Goal: Transaction & Acquisition: Book appointment/travel/reservation

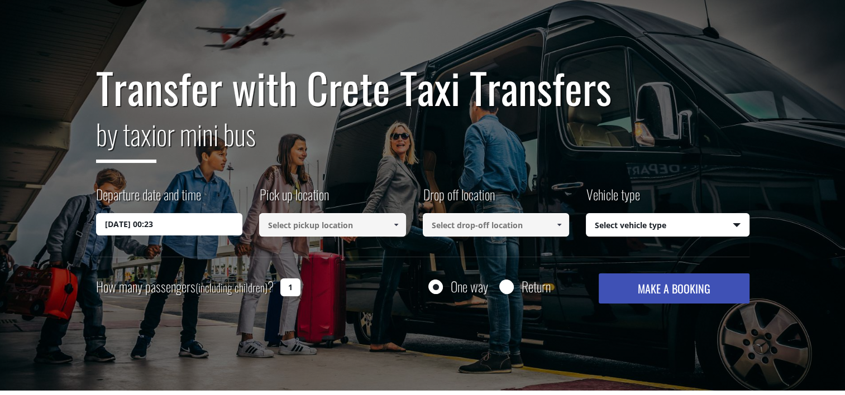
scroll to position [56, 0]
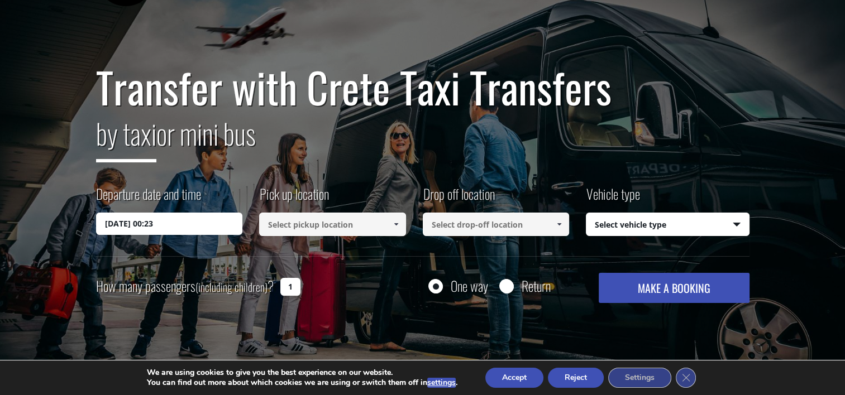
click at [389, 227] on link at bounding box center [396, 224] width 18 height 23
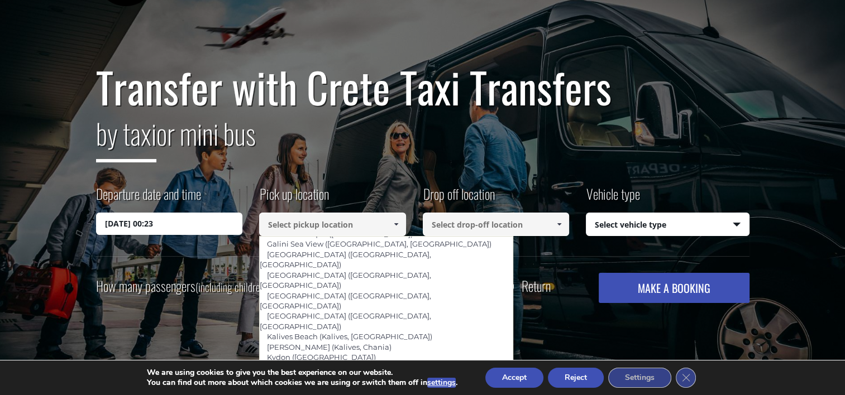
scroll to position [559, 0]
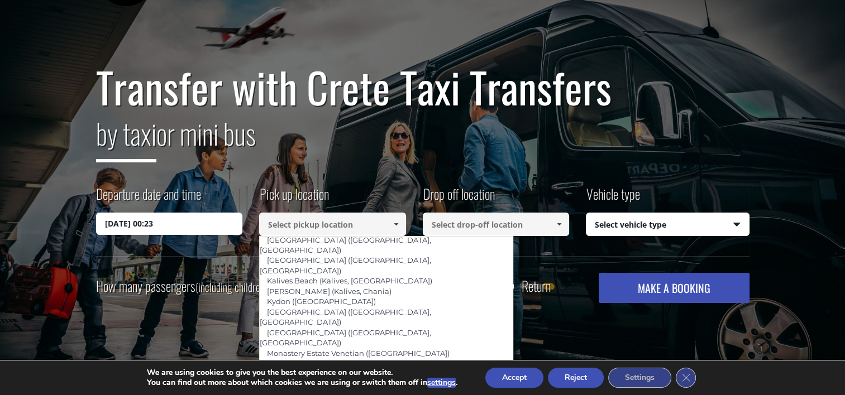
type input "Pilot ([GEOGRAPHIC_DATA])"
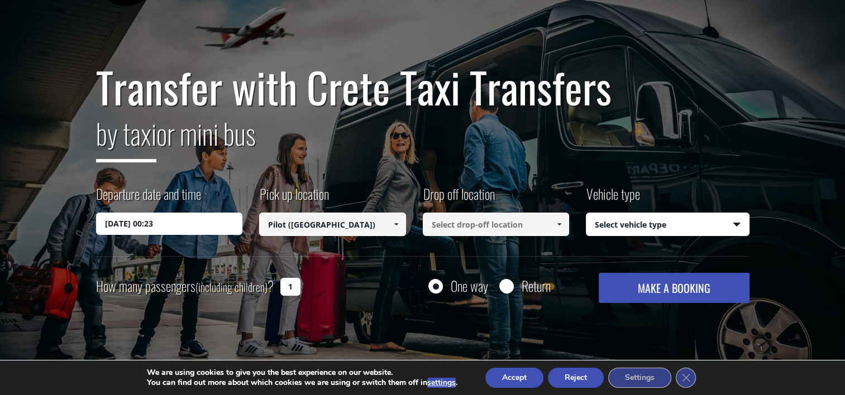
click at [487, 227] on input at bounding box center [496, 224] width 147 height 23
click at [559, 226] on span at bounding box center [559, 224] width 9 height 9
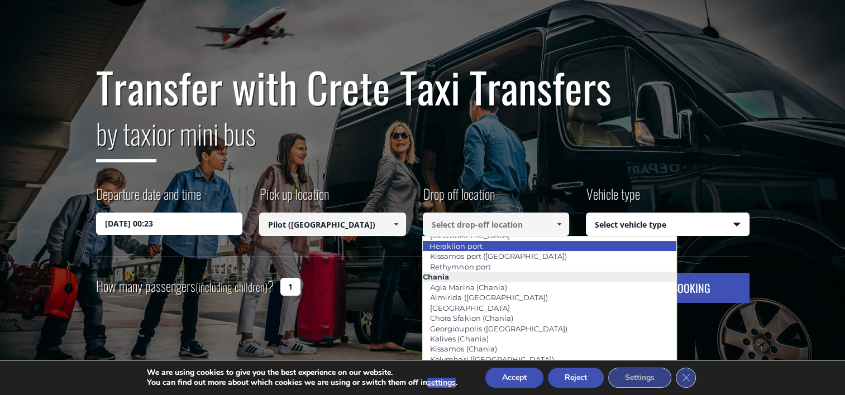
scroll to position [56, 0]
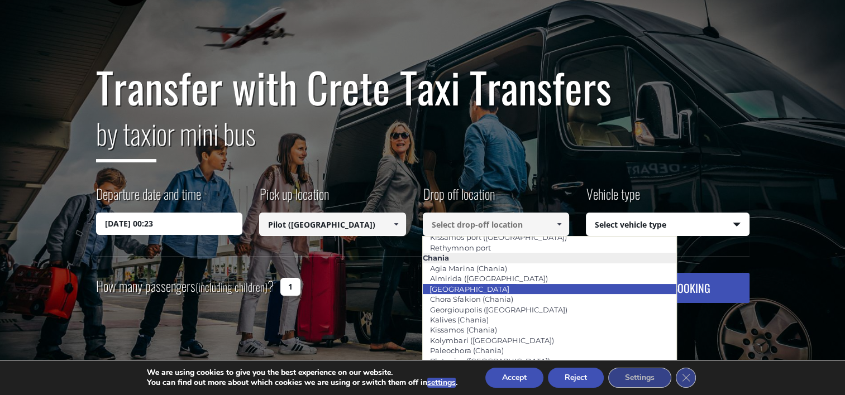
click at [475, 288] on link "[GEOGRAPHIC_DATA]" at bounding box center [469, 290] width 94 height 16
type input "[GEOGRAPHIC_DATA]"
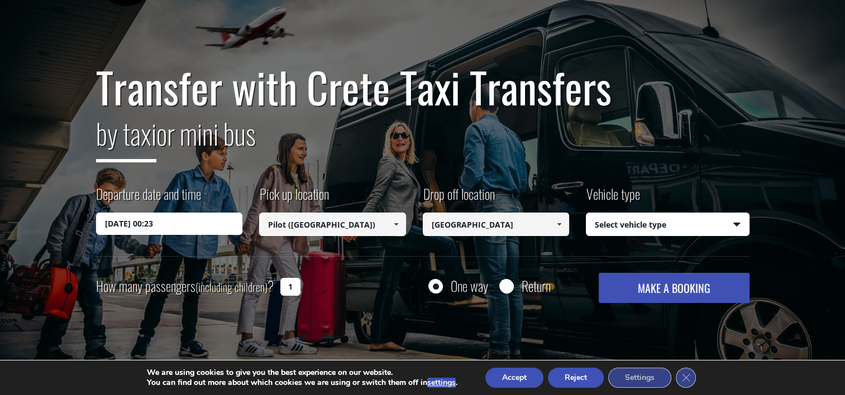
click at [661, 223] on select "Select vehicle type Taxi (4 passengers) Mercedes E Class Mini Van (7 passengers…" at bounding box center [668, 224] width 163 height 23
select select "541"
click at [587, 213] on select "Select vehicle type Taxi (4 passengers) Mercedes E Class Mini Van (7 passengers…" at bounding box center [668, 224] width 163 height 23
click at [505, 285] on input "Return" at bounding box center [506, 287] width 14 height 14
radio input "true"
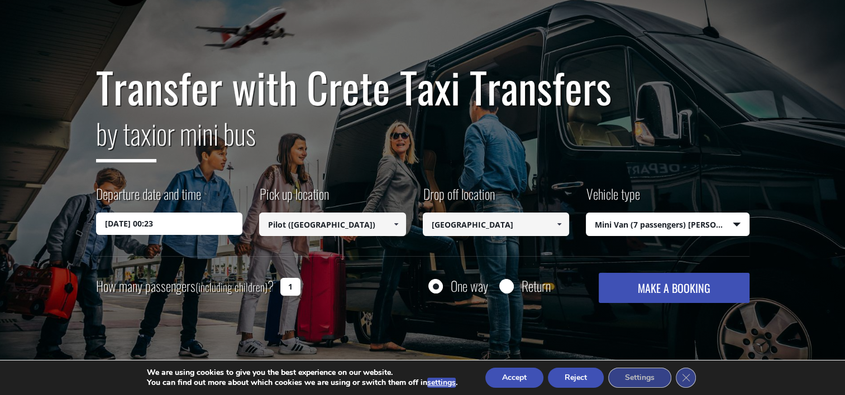
type input "[GEOGRAPHIC_DATA]"
type input "Pilot ([GEOGRAPHIC_DATA])"
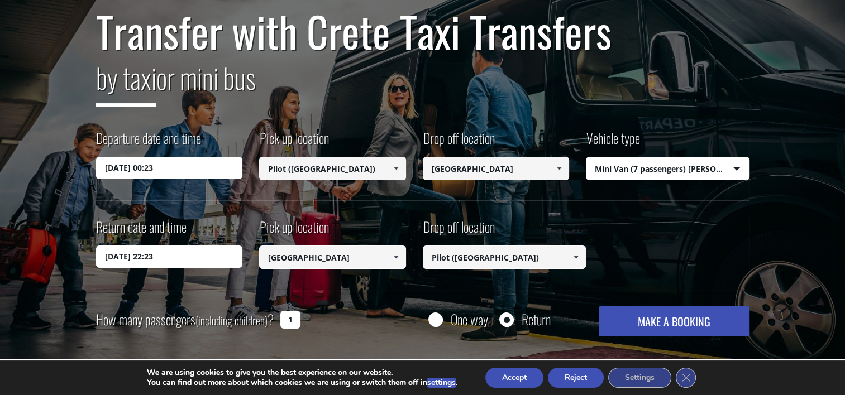
scroll to position [168, 0]
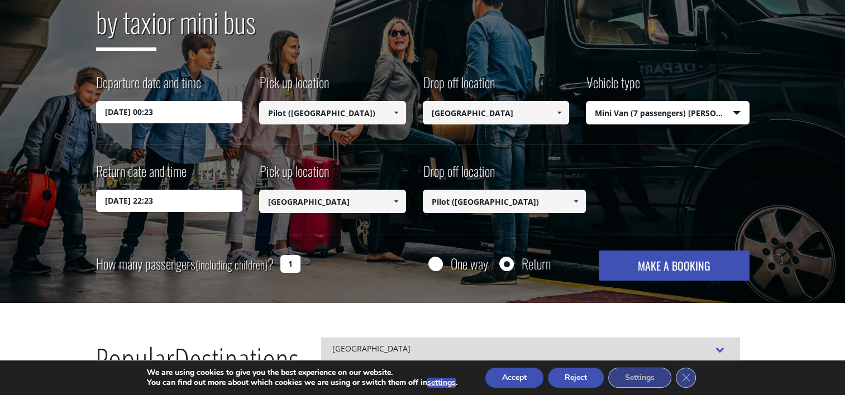
click at [187, 114] on input "[DATE] 00:23" at bounding box center [169, 112] width 147 height 22
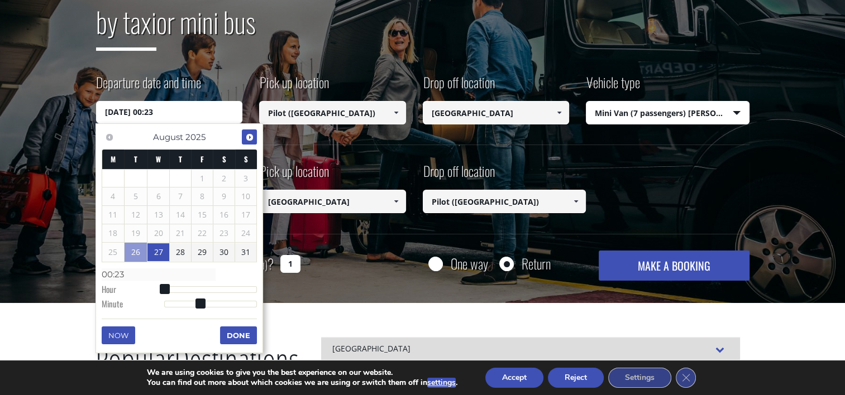
click at [253, 136] on span "Next" at bounding box center [249, 137] width 9 height 9
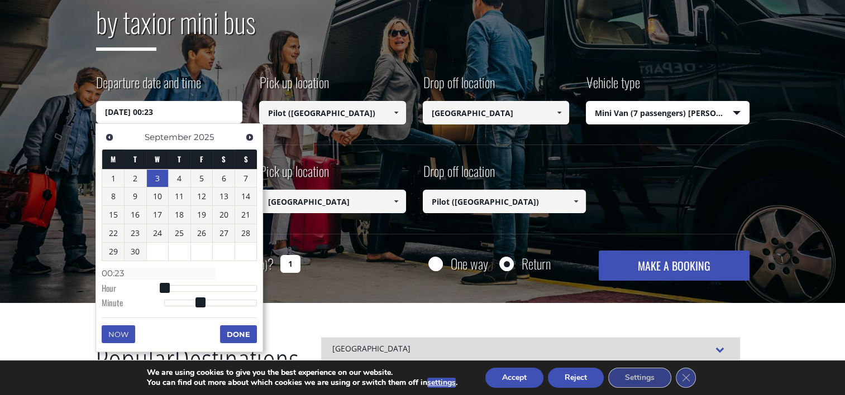
click at [159, 177] on link "3" at bounding box center [158, 179] width 22 height 18
click at [235, 335] on button "Done" at bounding box center [238, 335] width 37 height 18
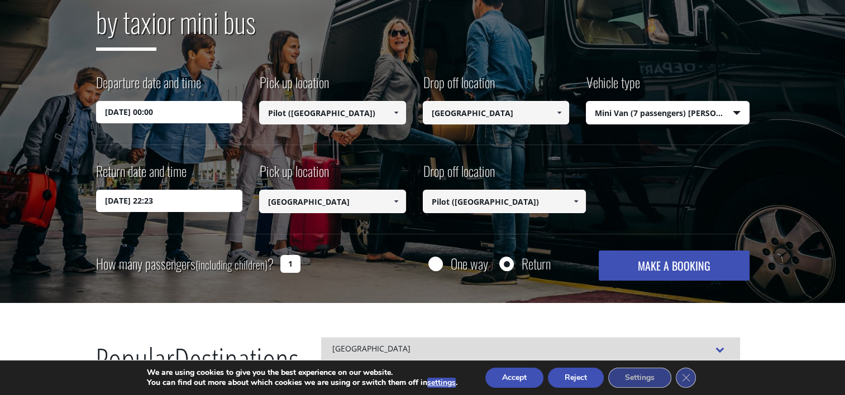
click at [186, 112] on input "[DATE] 00:00" at bounding box center [169, 112] width 147 height 22
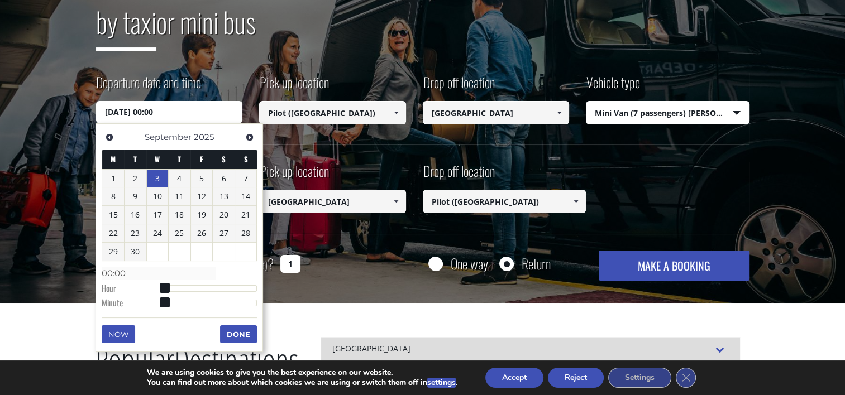
type input "[DATE] 05:00"
type input "05:00"
click at [184, 288] on div at bounding box center [210, 288] width 93 height 7
type input "[DATE] 10:00"
type input "10:00"
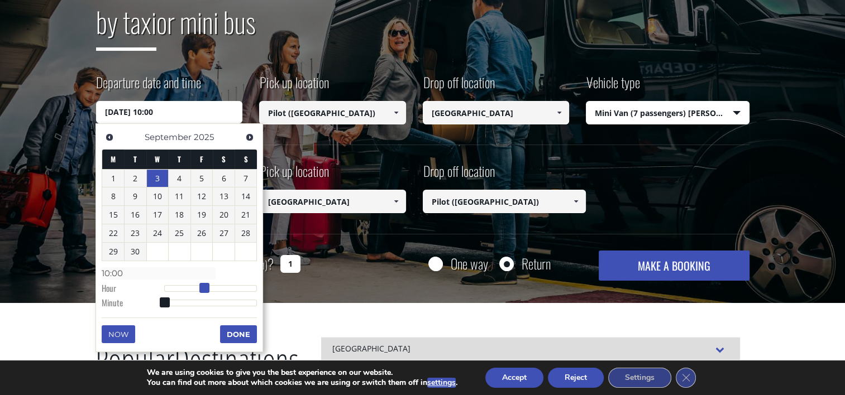
click at [203, 288] on div at bounding box center [210, 288] width 93 height 7
drag, startPoint x: 244, startPoint y: 336, endPoint x: 226, endPoint y: 294, distance: 45.6
click at [243, 333] on button "Done" at bounding box center [238, 335] width 37 height 18
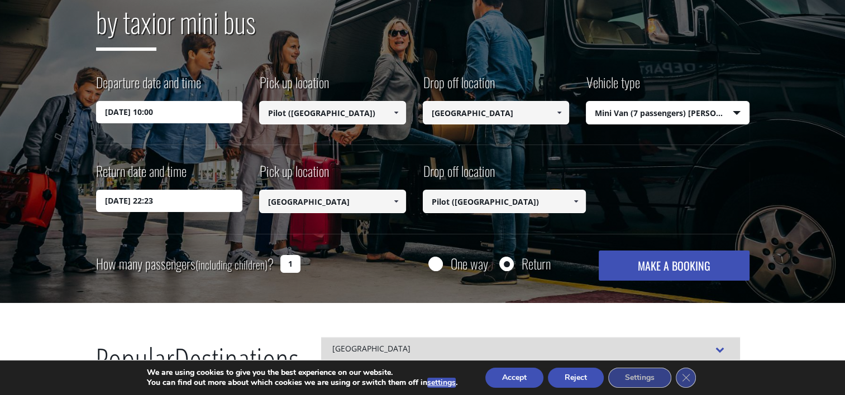
click at [172, 206] on input "[DATE] 22:23" at bounding box center [169, 201] width 147 height 22
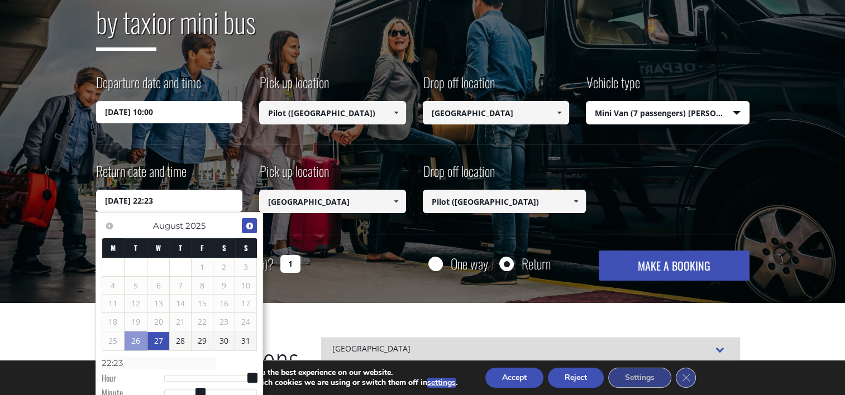
click at [251, 225] on span "Next" at bounding box center [249, 226] width 9 height 9
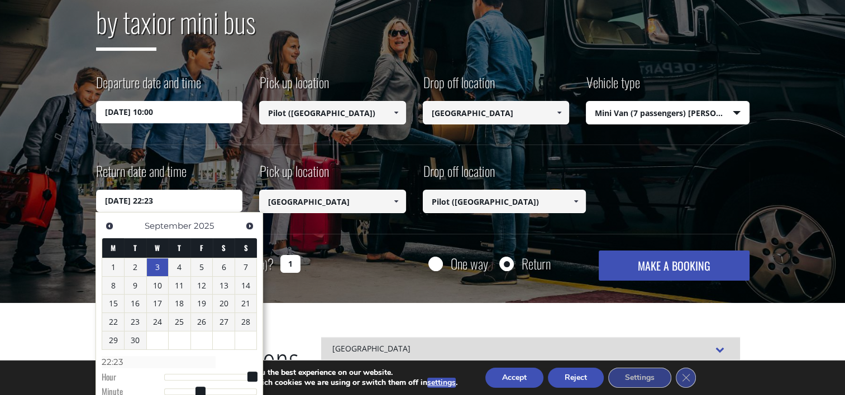
click at [166, 268] on link "3" at bounding box center [158, 268] width 22 height 18
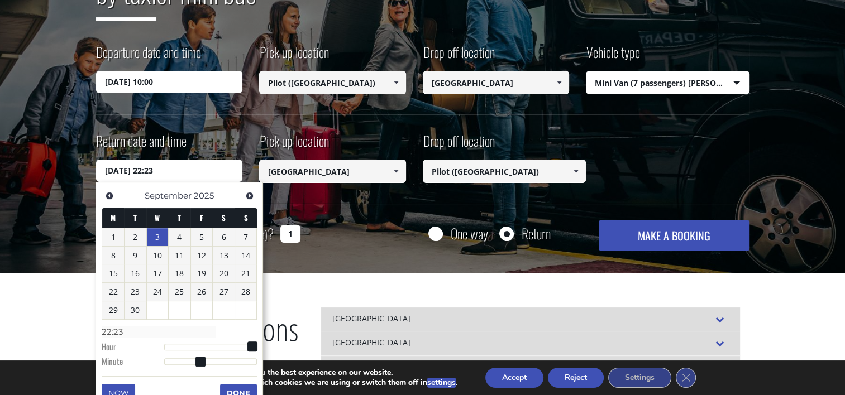
scroll to position [223, 0]
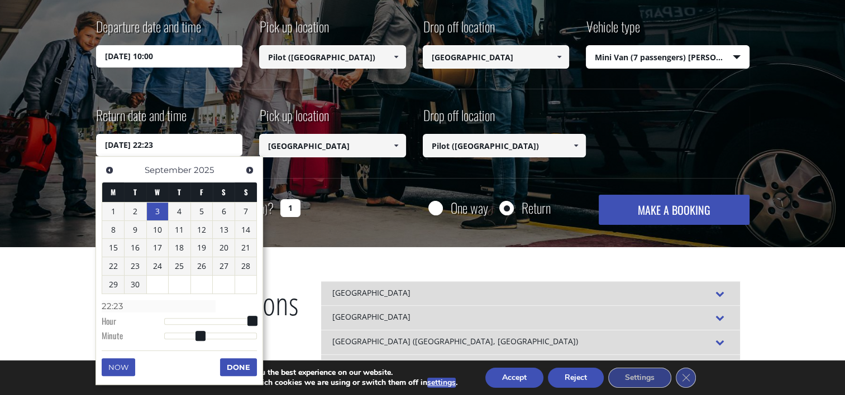
type input "[DATE] 22:24"
type input "22:24"
type input "[DATE] 22:25"
type input "22:25"
type input "[DATE] 22:26"
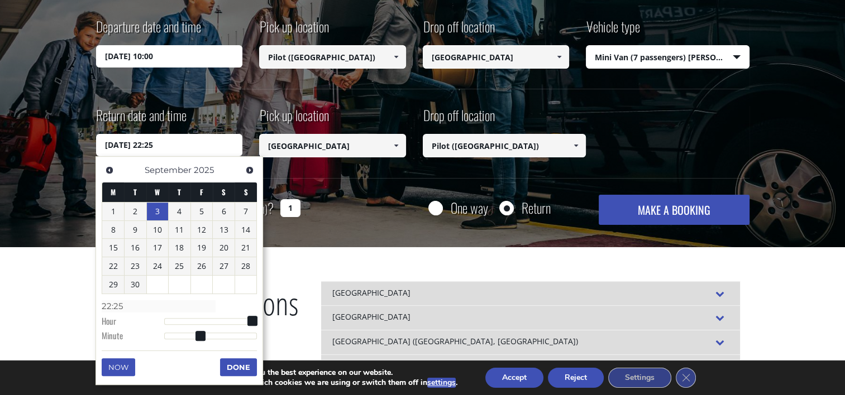
type input "22:26"
type input "[DATE] 22:27"
type input "22:27"
type input "[DATE] 22:28"
type input "22:28"
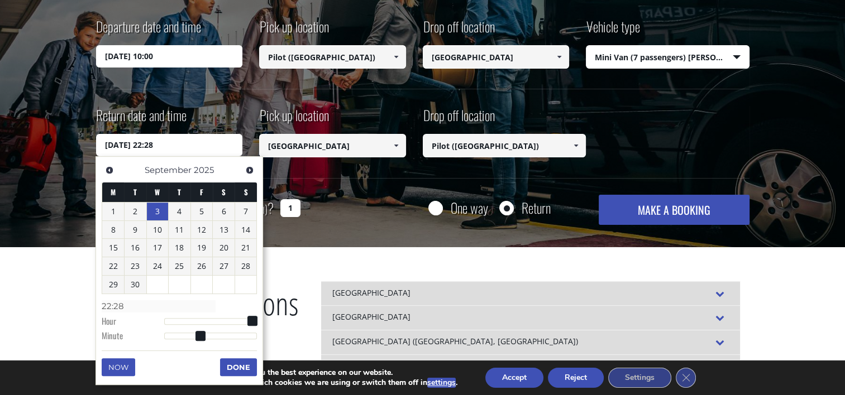
type input "[DATE] 22:29"
type input "22:29"
type input "[DATE] 22:31"
type input "22:31"
type input "[DATE] 22:35"
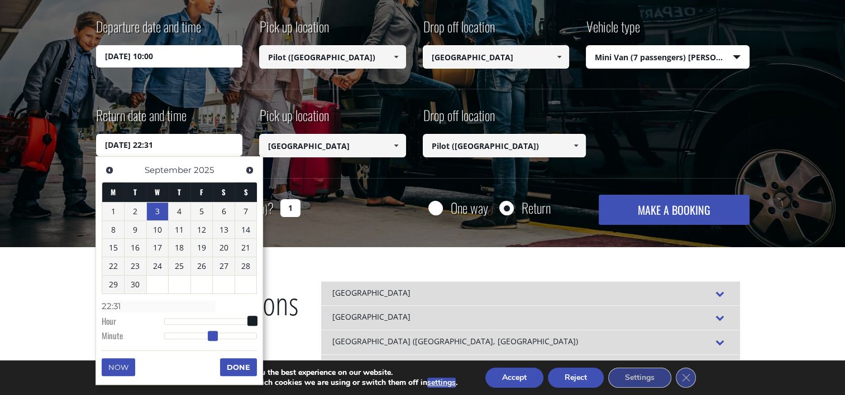
type input "22:35"
type input "[DATE] 22:37"
type input "22:37"
type input "[DATE] 22:39"
type input "22:39"
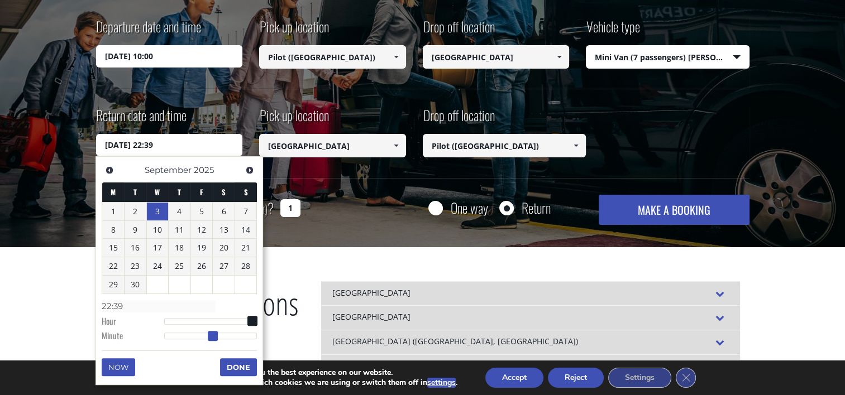
type input "[DATE] 22:40"
type input "22:40"
type input "[DATE] 22:41"
type input "22:41"
type input "[DATE] 22:42"
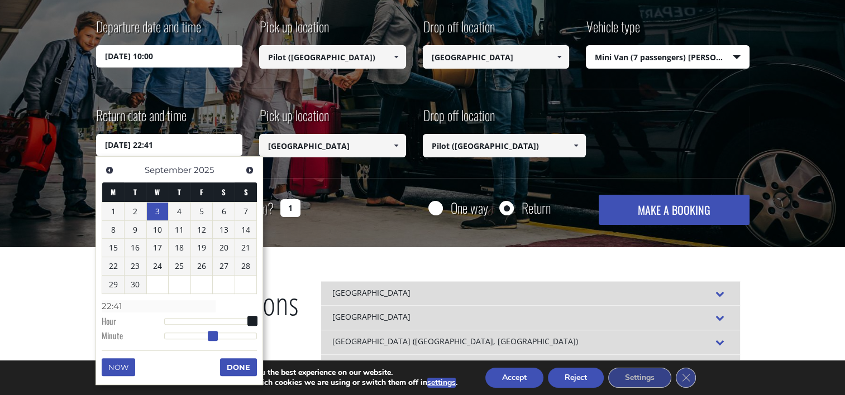
type input "22:42"
type input "[DATE] 22:44"
type input "22:44"
type input "[DATE] 22:47"
type input "22:47"
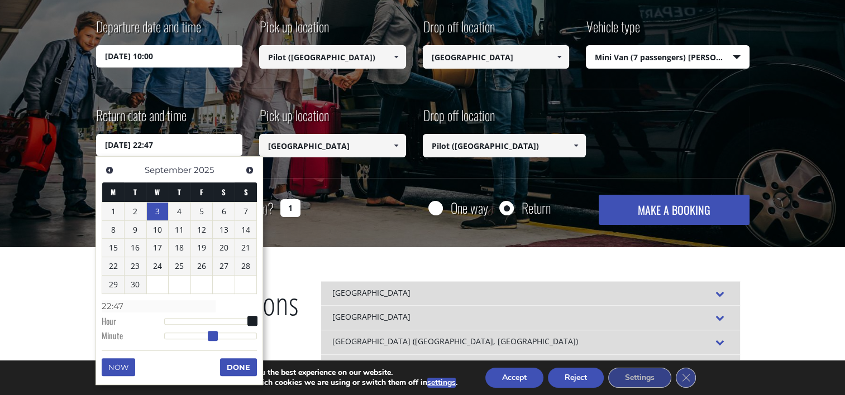
type input "[DATE] 22:48"
type input "22:48"
type input "[DATE] 22:51"
type input "22:51"
type input "[DATE] 22:52"
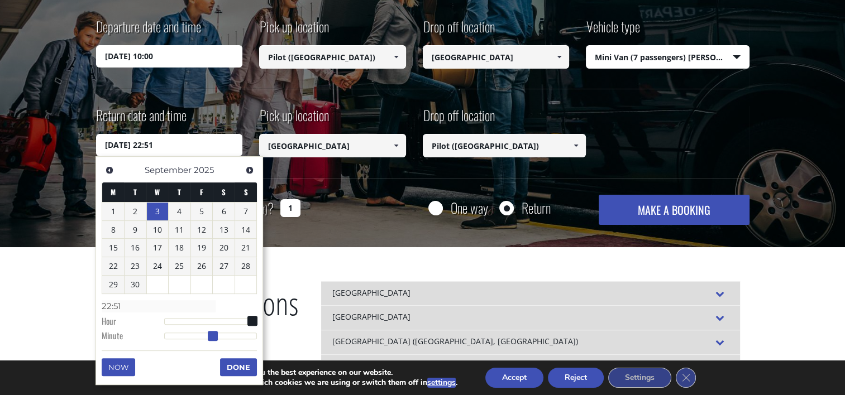
type input "22:52"
type input "[DATE] 22:53"
type input "22:53"
type input "[DATE] 22:54"
type input "22:54"
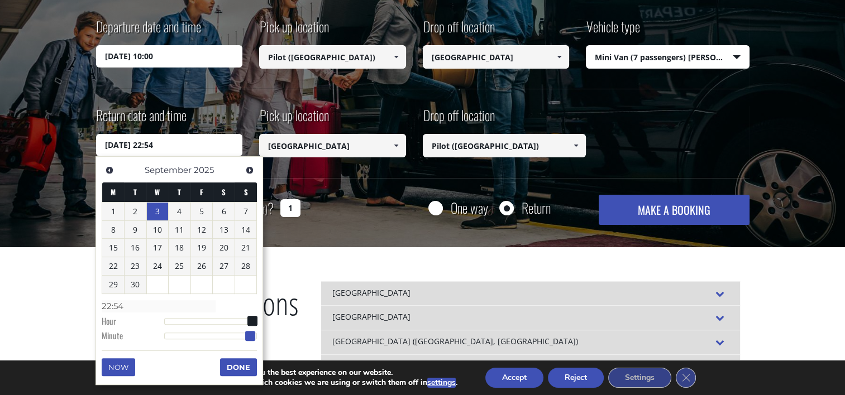
type input "[DATE] 22:55"
type input "22:55"
type input "[DATE] 22:56"
type input "22:56"
type input "[DATE] 22:57"
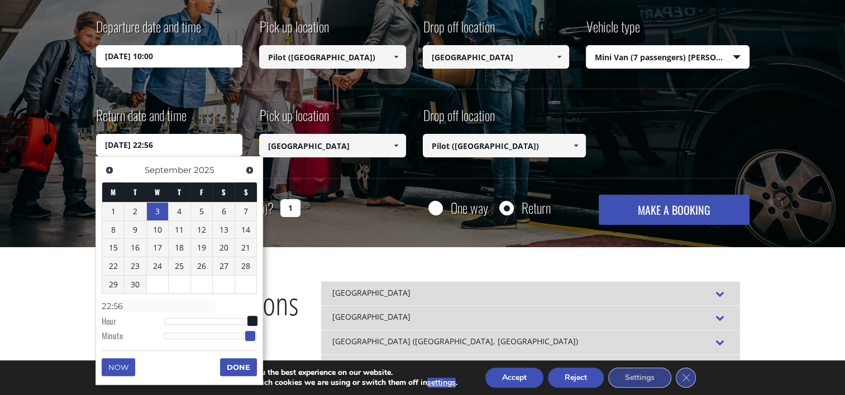
type input "22:57"
type input "[DATE] 22:58"
type input "22:58"
type input "[DATE] 22:59"
type input "22:59"
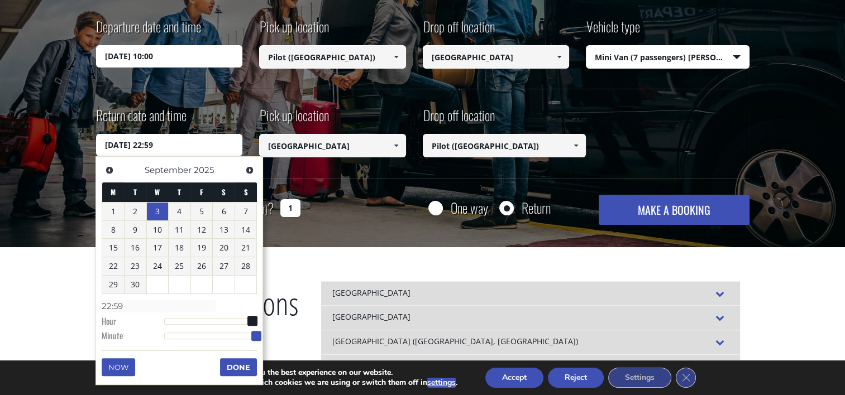
type input "[DATE] 22:58"
type input "22:58"
type input "[DATE] 22:57"
type input "22:57"
type input "[DATE] 22:56"
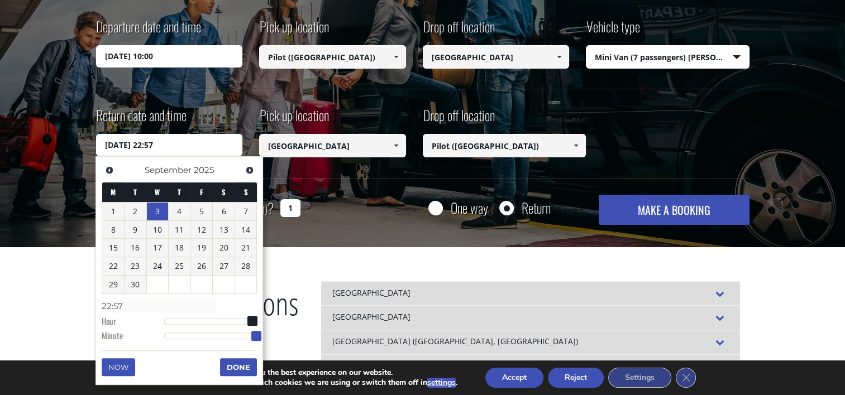
type input "22:56"
drag, startPoint x: 201, startPoint y: 336, endPoint x: 253, endPoint y: 339, distance: 52.0
click at [253, 339] on span at bounding box center [252, 336] width 10 height 10
click at [242, 368] on button "Done" at bounding box center [238, 368] width 37 height 18
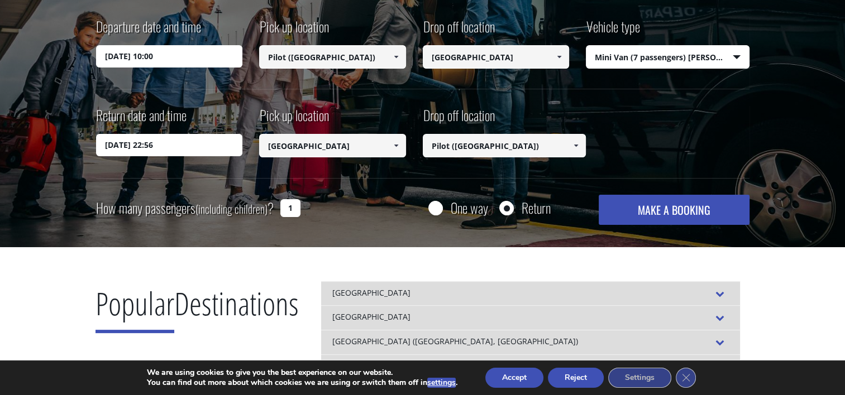
click at [699, 208] on button "MAKE A BOOKING" at bounding box center [674, 210] width 150 height 30
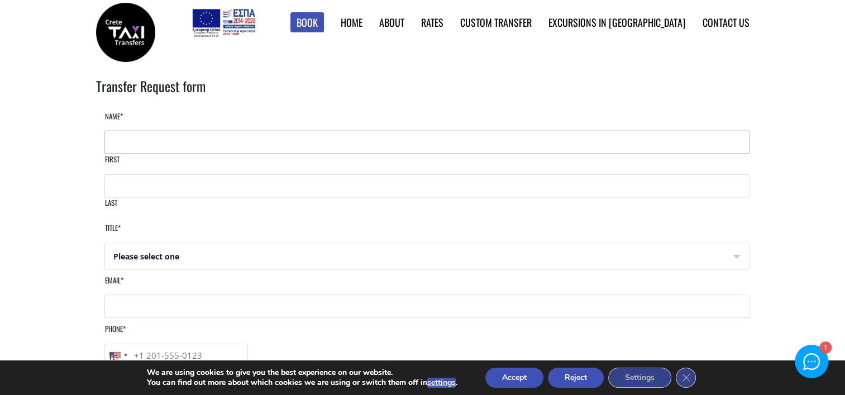
click at [147, 154] on input "First" at bounding box center [426, 142] width 645 height 23
type input "Jennifer"
type input "vanderlind"
type input "boutiquetravelplanning@yahoo.com"
type input "15613011755"
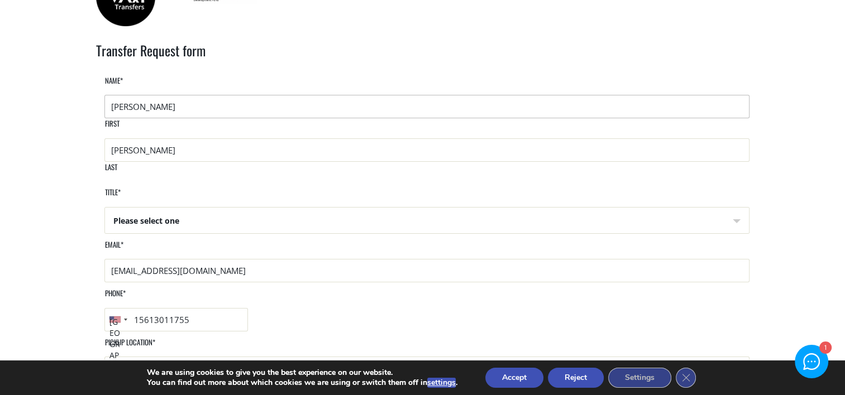
scroll to position [56, 0]
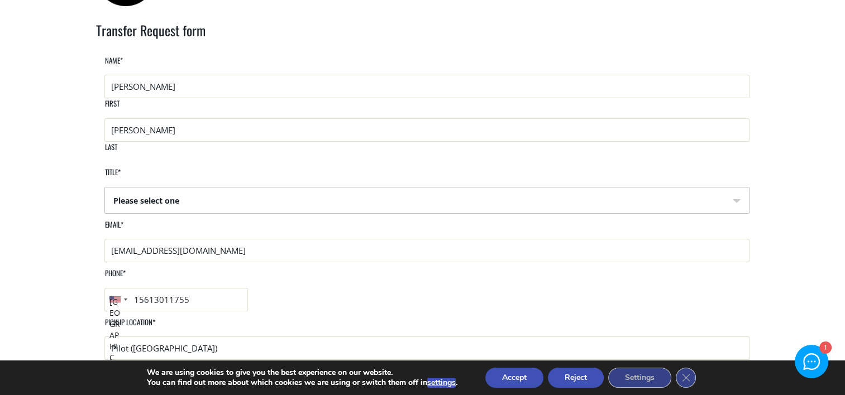
click at [174, 188] on select "Please select one Mr Mrs" at bounding box center [427, 201] width 644 height 27
select select "Mrs"
click at [105, 188] on select "Please select one Mr Mrs" at bounding box center [427, 201] width 644 height 27
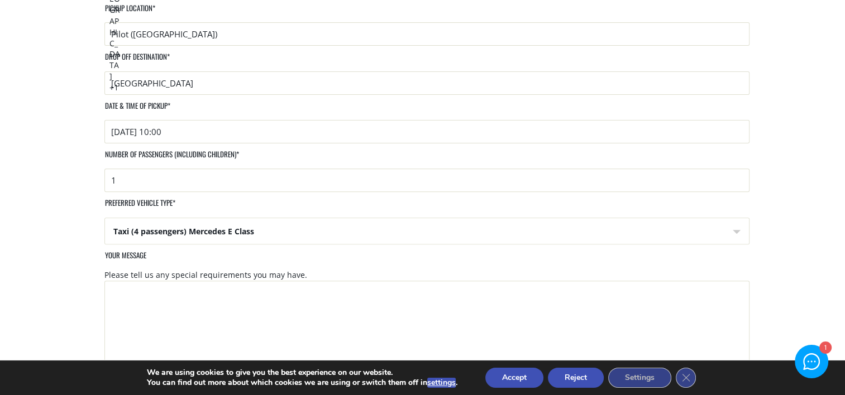
scroll to position [391, 0]
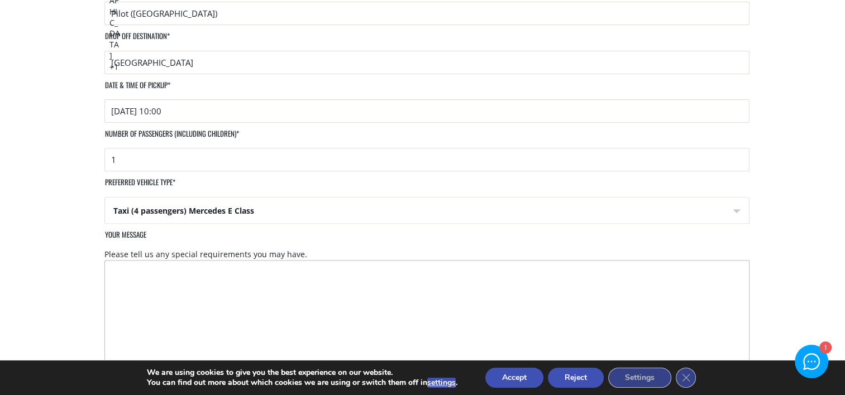
click at [150, 260] on textarea "Your message" at bounding box center [426, 325] width 645 height 131
click at [112, 260] on textarea "I need a quote" at bounding box center [426, 325] width 645 height 131
type textarea "I need a quote"
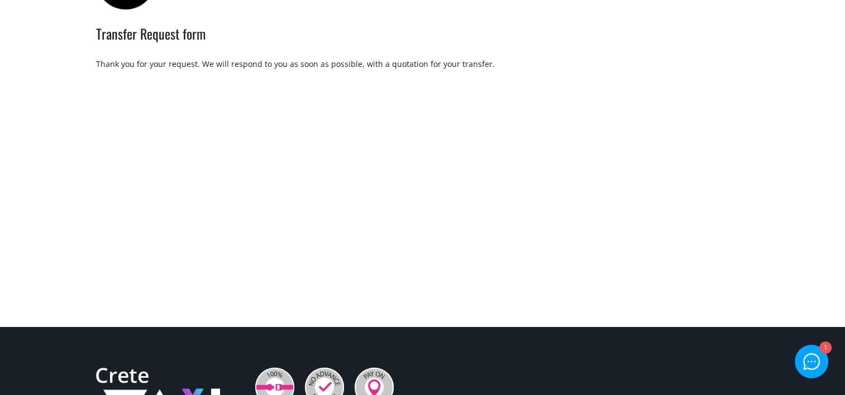
scroll to position [56, 0]
